Goal: Use online tool/utility: Utilize a website feature to perform a specific function

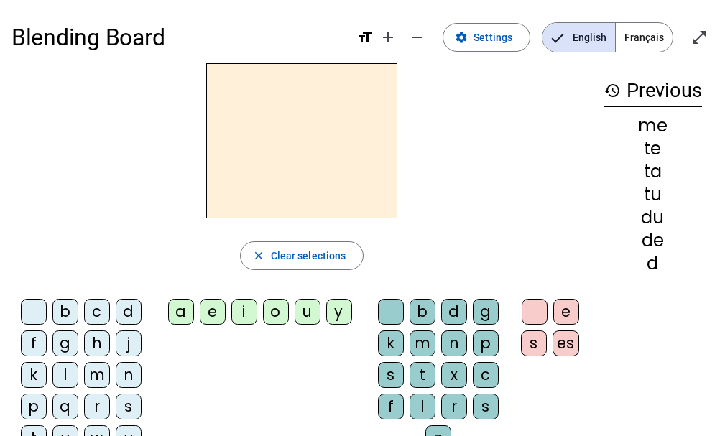
scroll to position [58, 0]
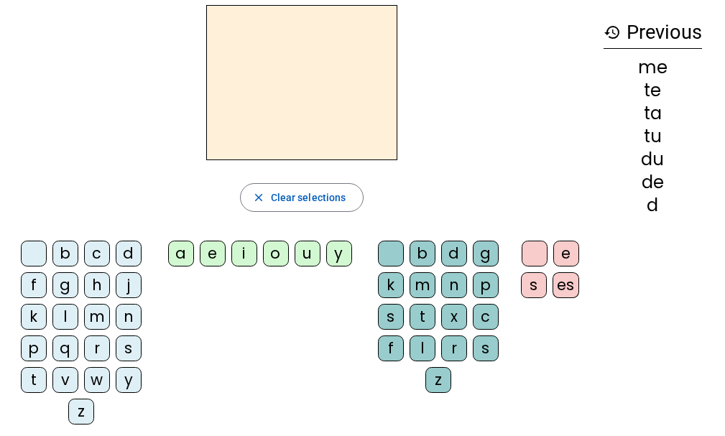
click at [124, 249] on div "d" at bounding box center [129, 254] width 26 height 26
click at [303, 253] on div "u" at bounding box center [307, 254] width 26 height 26
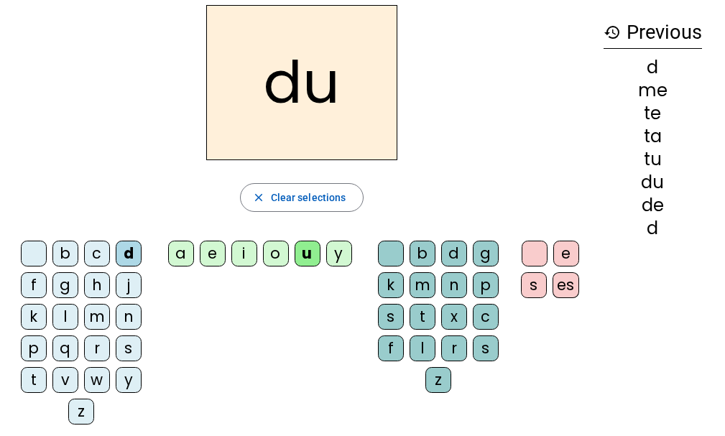
click at [29, 373] on div "t" at bounding box center [34, 380] width 26 height 26
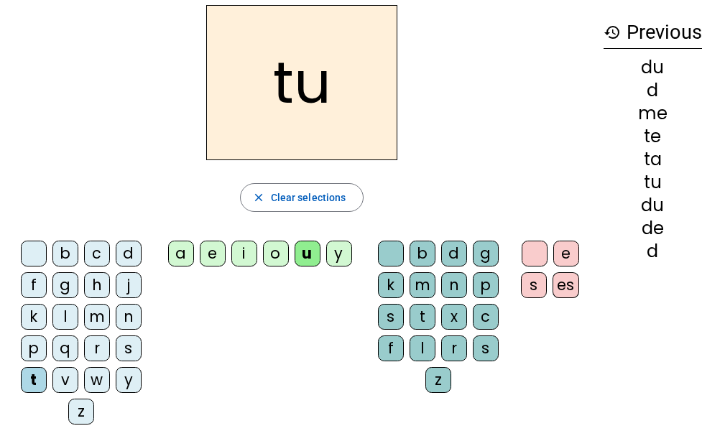
click at [176, 252] on div "a" at bounding box center [181, 254] width 26 height 26
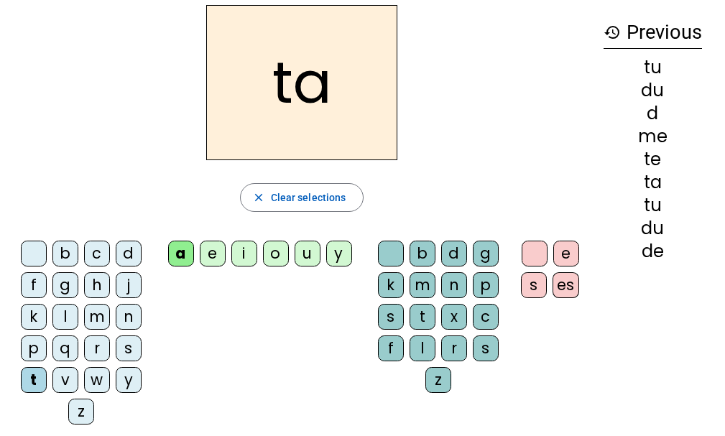
click at [208, 252] on div "e" at bounding box center [213, 254] width 26 height 26
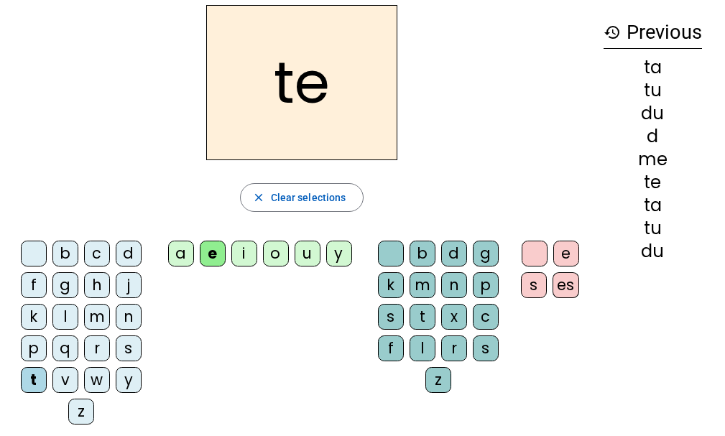
click at [121, 251] on div "d" at bounding box center [129, 254] width 26 height 26
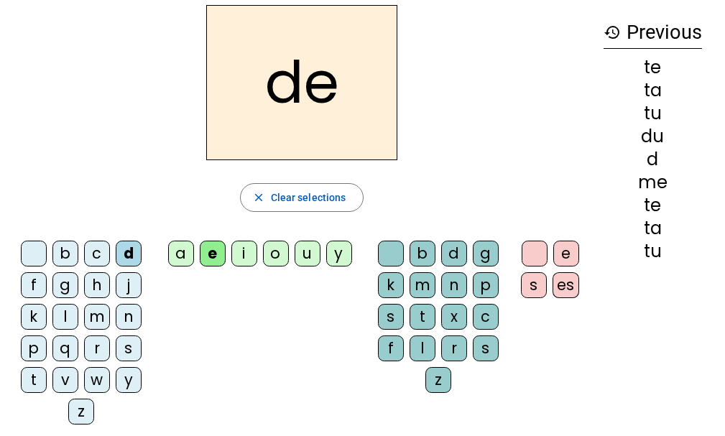
click at [119, 284] on div "j" at bounding box center [129, 285] width 26 height 26
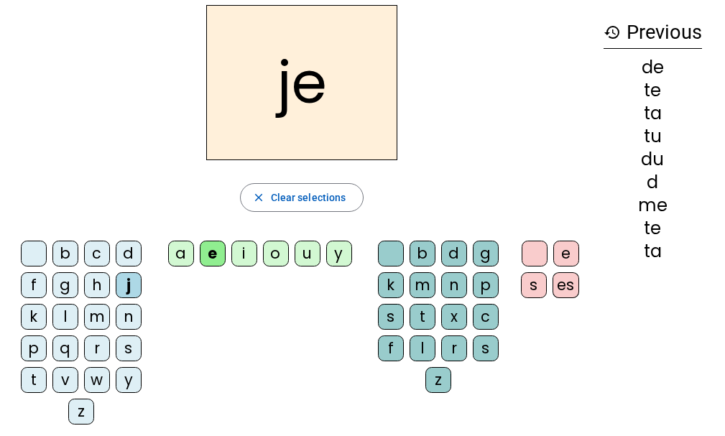
click at [93, 322] on div "m" at bounding box center [97, 317] width 26 height 26
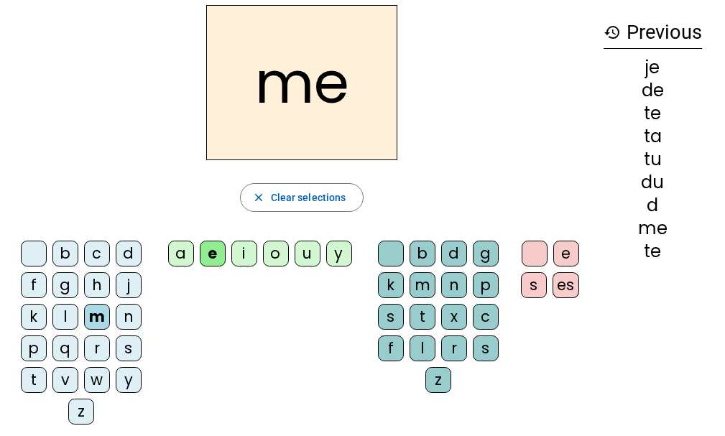
click at [174, 248] on div "a" at bounding box center [181, 254] width 26 height 26
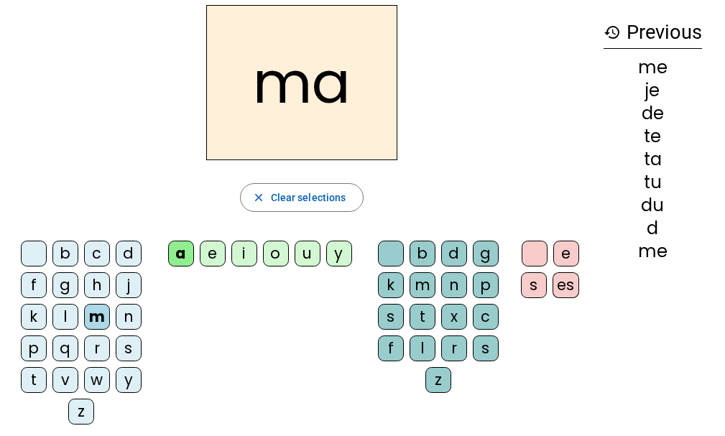
click at [419, 347] on div "l" at bounding box center [422, 348] width 26 height 26
